Goal: Find specific page/section: Find specific page/section

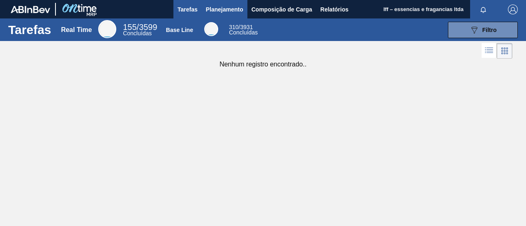
click at [224, 9] on span "Planejamento" at bounding box center [224, 10] width 37 height 10
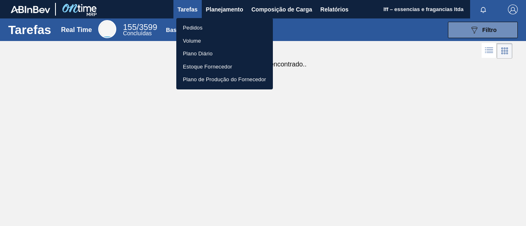
click at [193, 28] on li "Pedidos" at bounding box center [224, 27] width 96 height 13
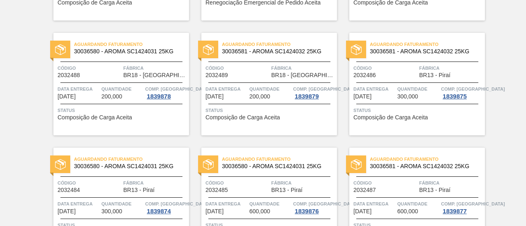
scroll to position [554, 0]
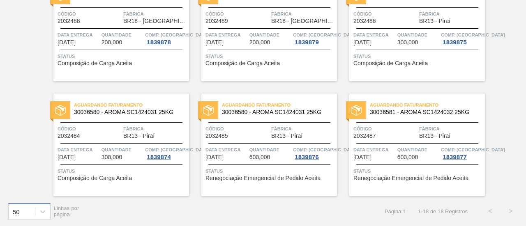
click at [34, 209] on div "50" at bounding box center [29, 212] width 42 height 16
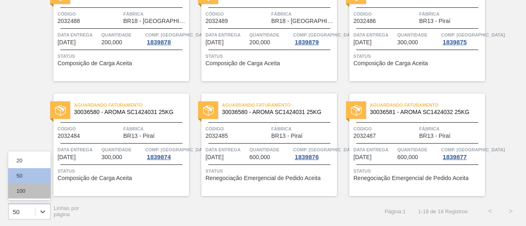
click at [33, 194] on div "100" at bounding box center [29, 191] width 42 height 15
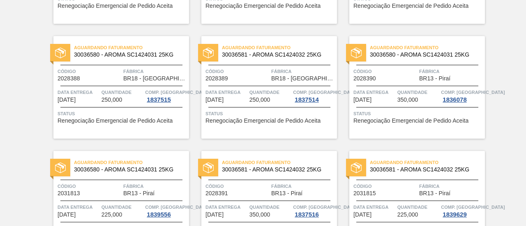
scroll to position [0, 0]
